Goal: Communication & Community: Answer question/provide support

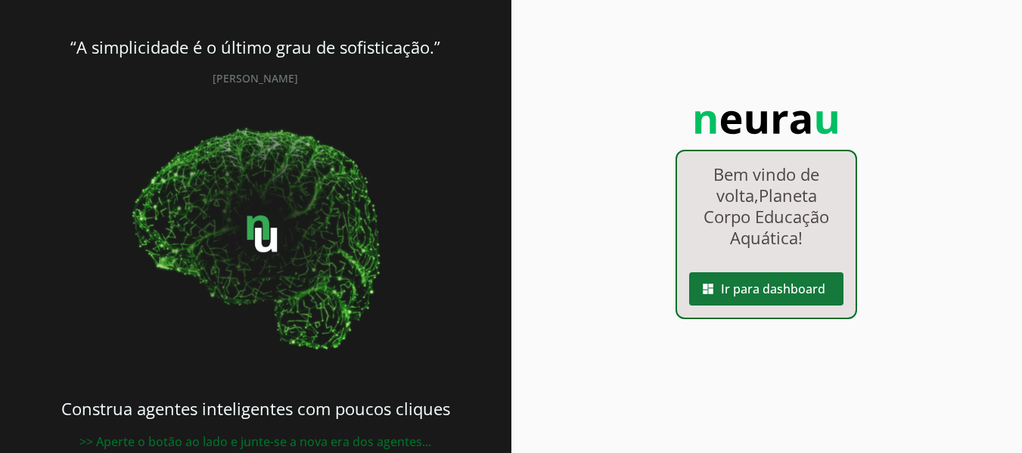
click at [765, 290] on span at bounding box center [766, 289] width 154 height 36
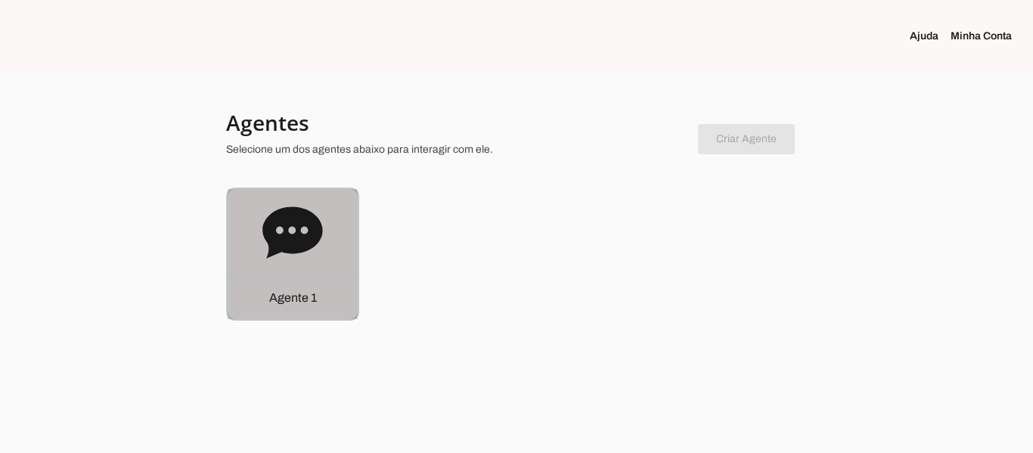
click at [306, 226] on icon at bounding box center [292, 231] width 60 height 51
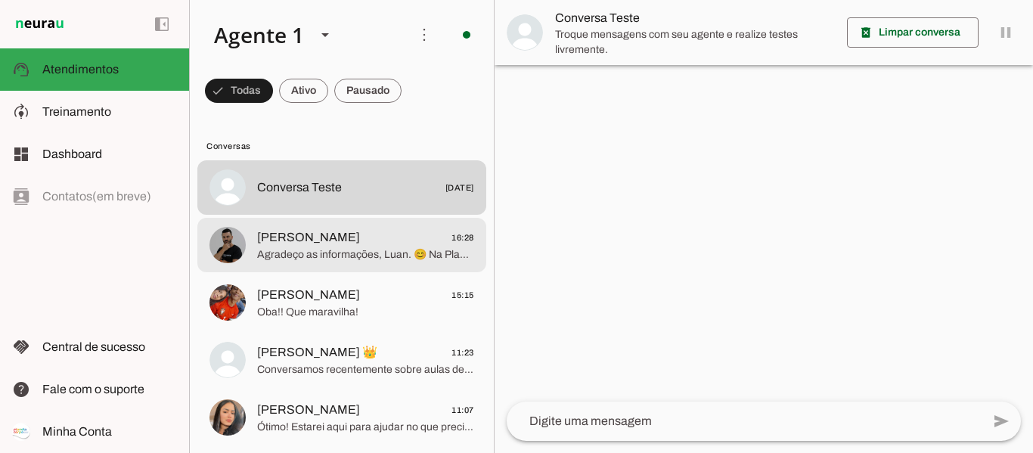
click at [367, 252] on span "Agradeço as informações, Luan. 😊 Na Planeta Corpo, nos dedicamos a oferecer a m…" at bounding box center [365, 254] width 217 height 15
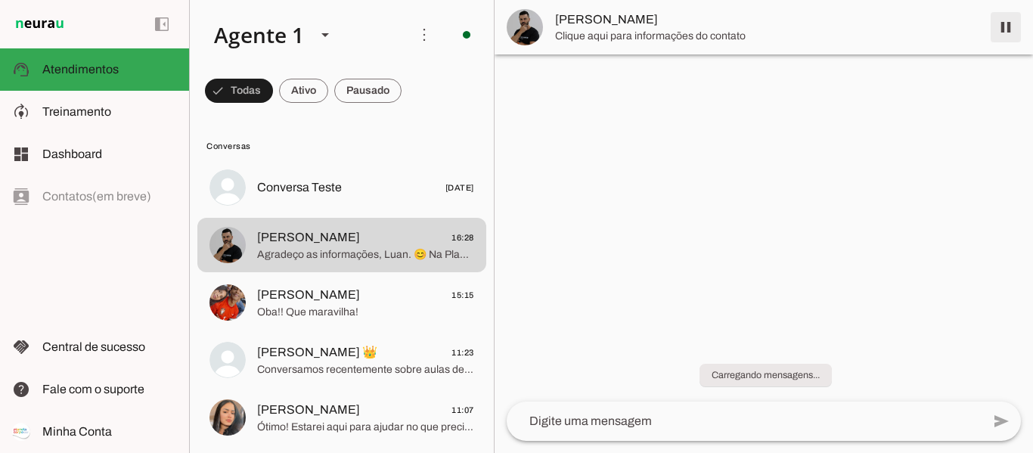
click at [1014, 27] on span at bounding box center [1006, 27] width 36 height 36
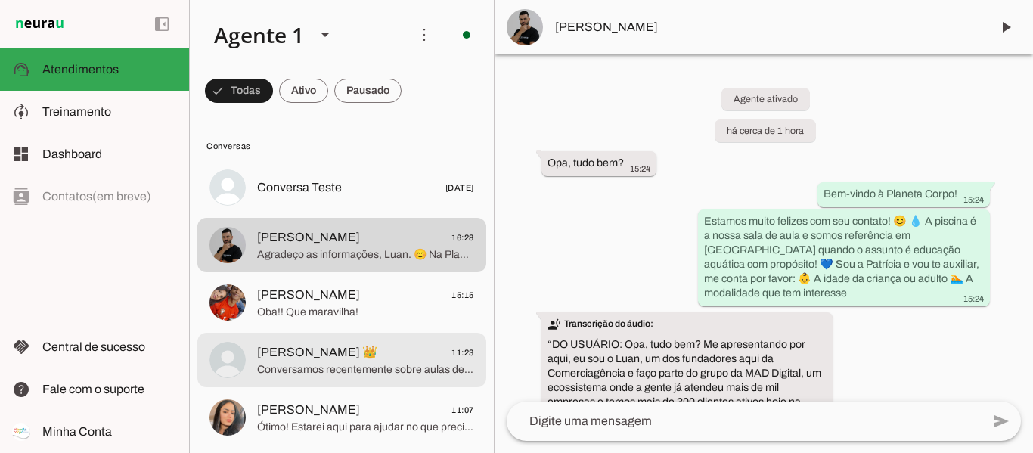
click at [404, 355] on span "Marcella Janaina 👑 11:23" at bounding box center [365, 352] width 217 height 19
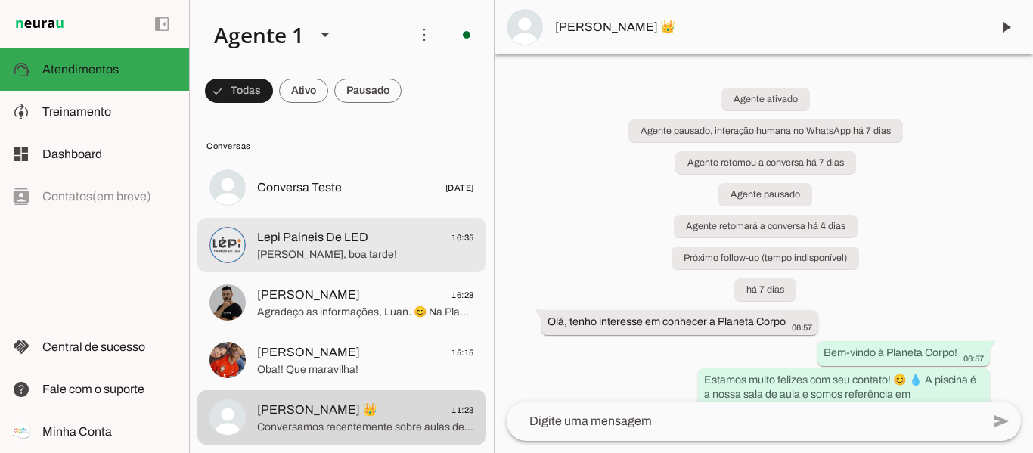
click at [334, 258] on span "Oi Kaylane, boa tarde!" at bounding box center [365, 254] width 217 height 15
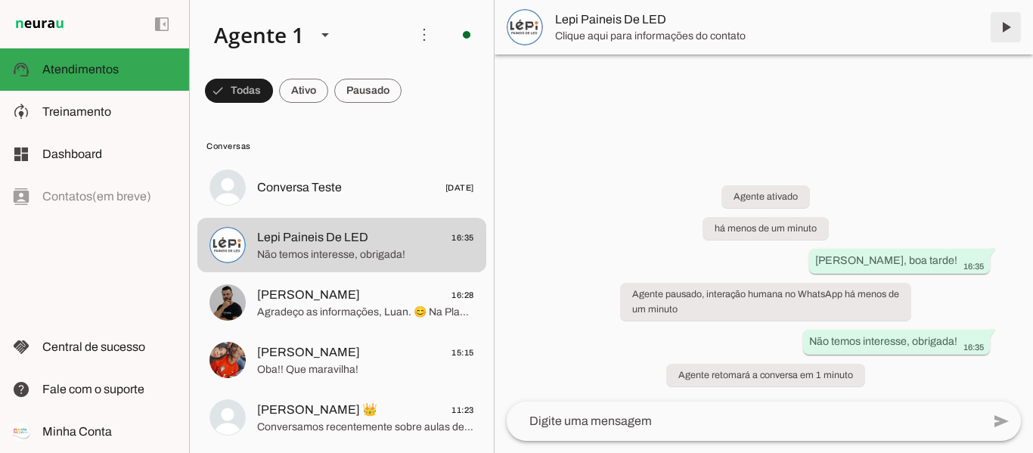
click at [1013, 24] on span at bounding box center [1006, 27] width 36 height 36
